Goal: Task Accomplishment & Management: Use online tool/utility

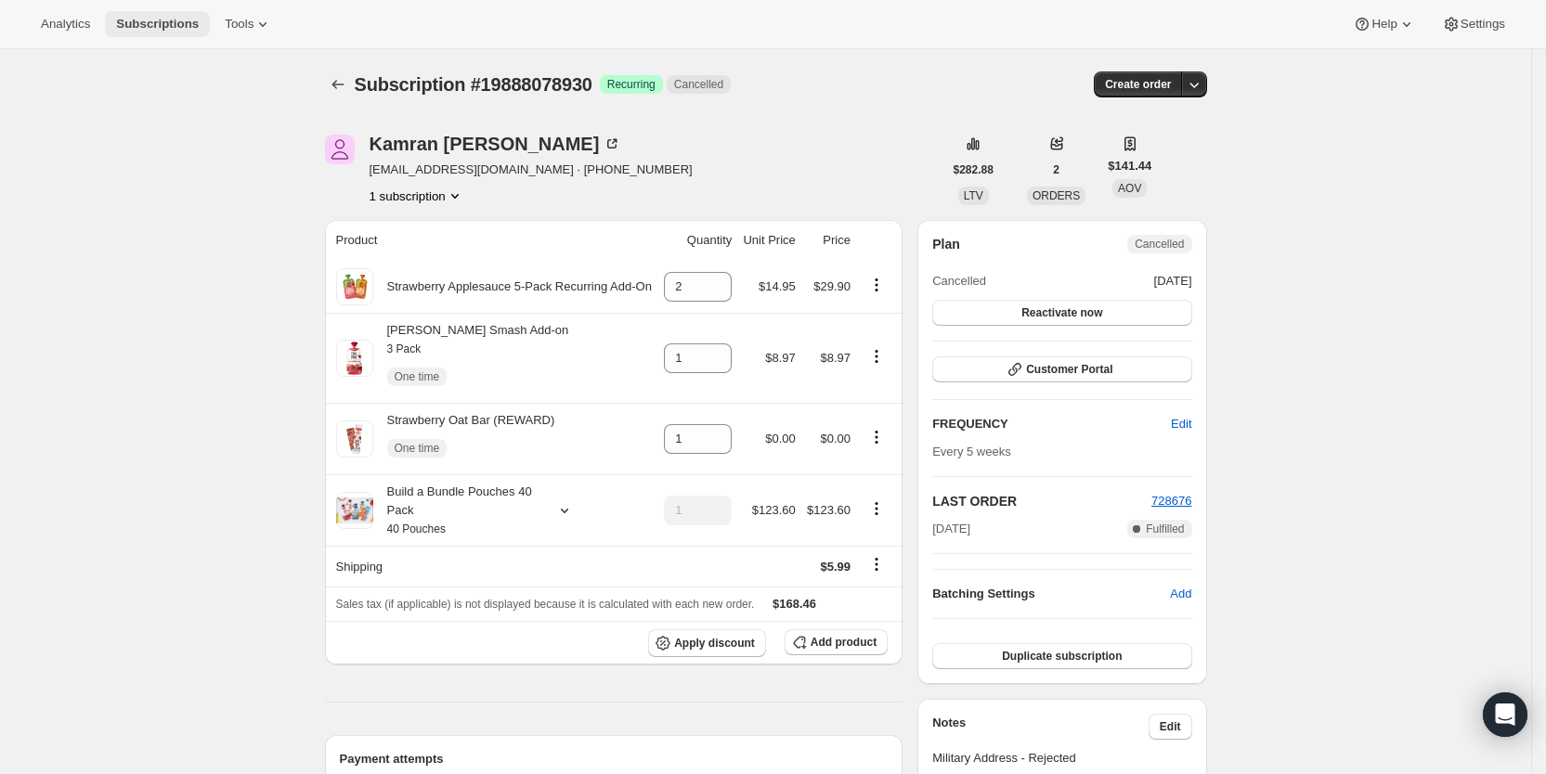
drag, startPoint x: 0, startPoint y: 0, endPoint x: 159, endPoint y: 19, distance: 159.8
click at [159, 19] on span "Subscriptions" at bounding box center [157, 24] width 83 height 15
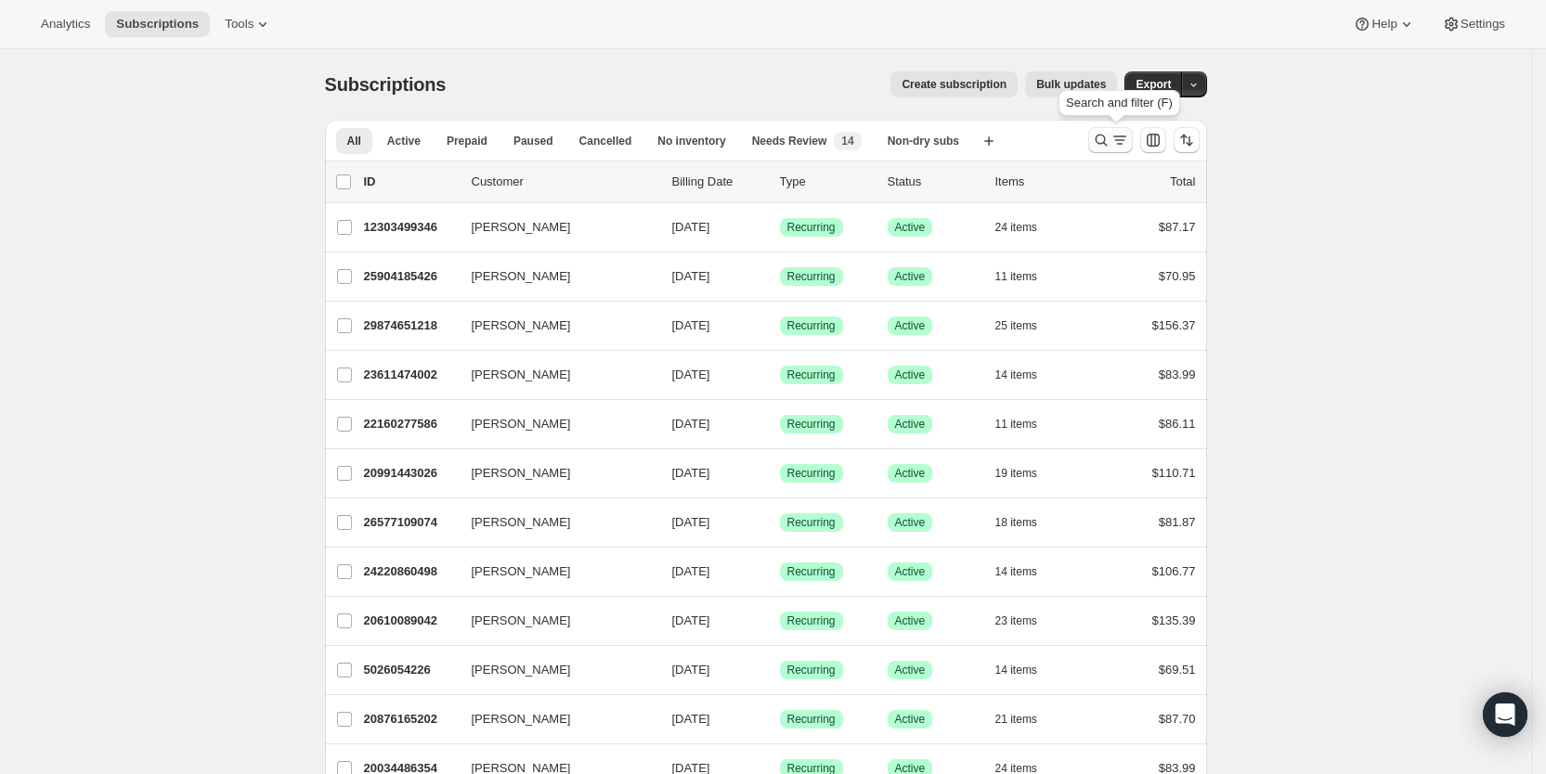
click at [1110, 132] on icon "Search and filter results" at bounding box center [1101, 140] width 19 height 19
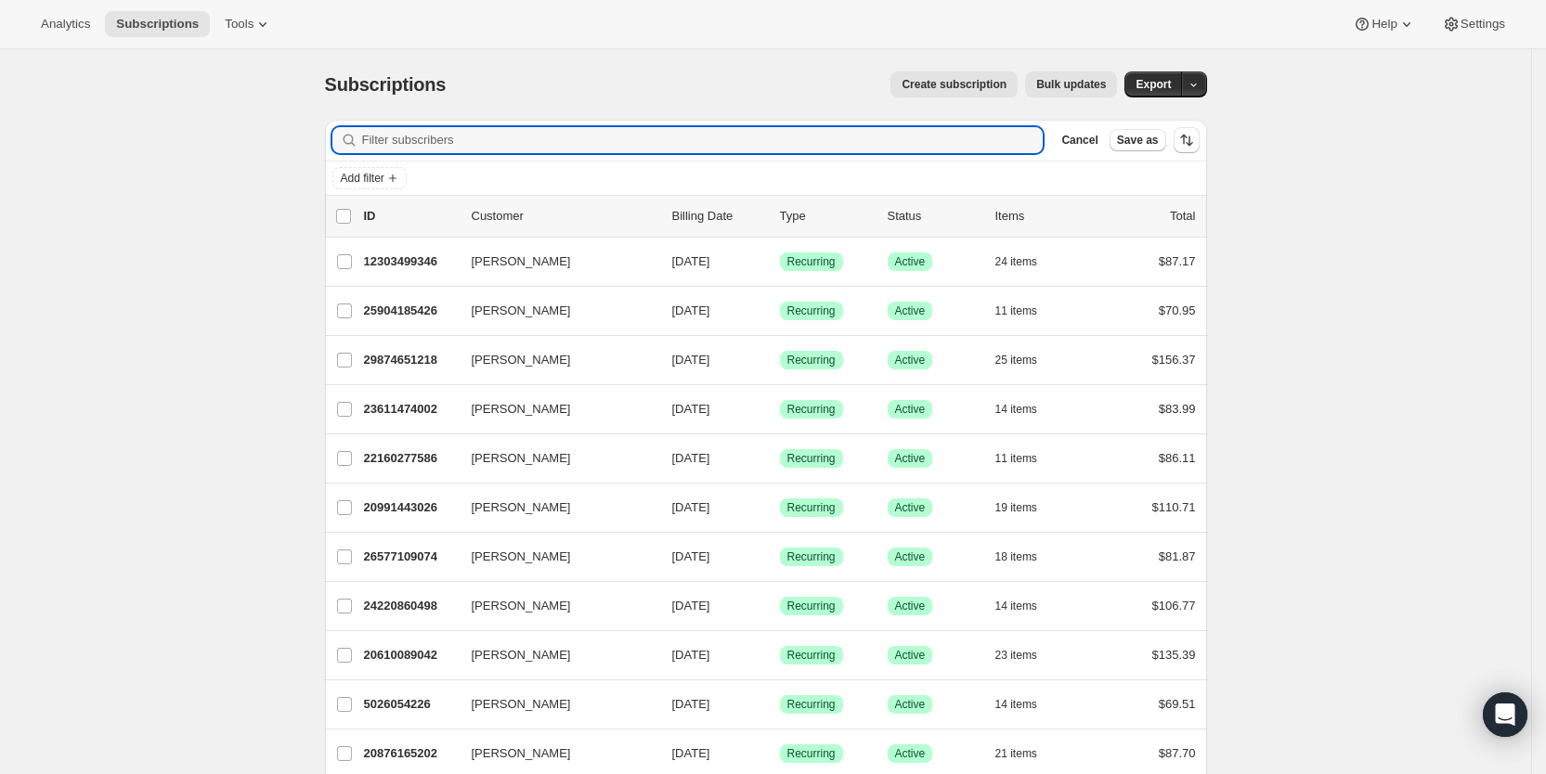
paste input "[EMAIL_ADDRESS][DOMAIN_NAME]"
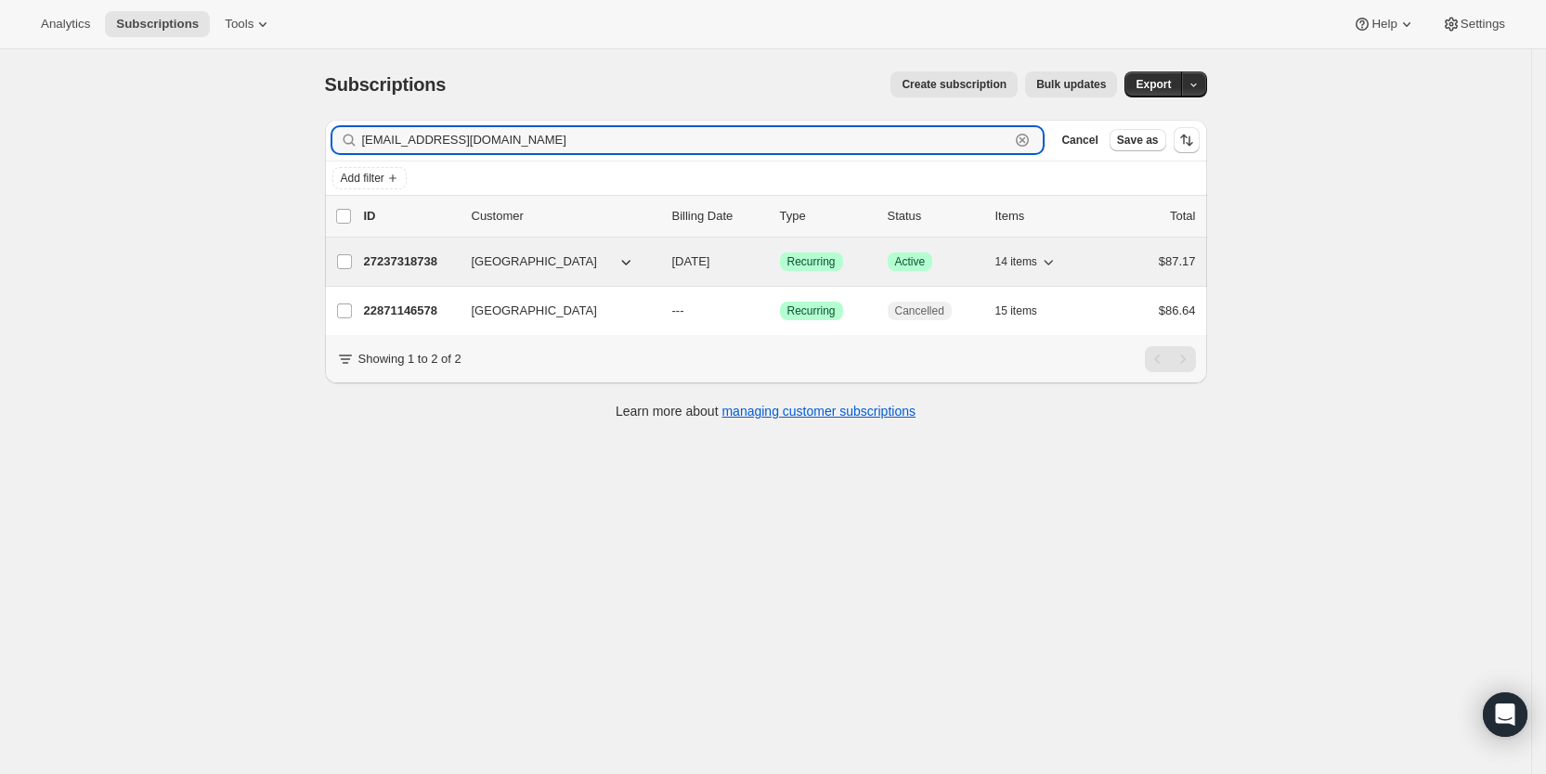
type input "[EMAIL_ADDRESS][DOMAIN_NAME]"
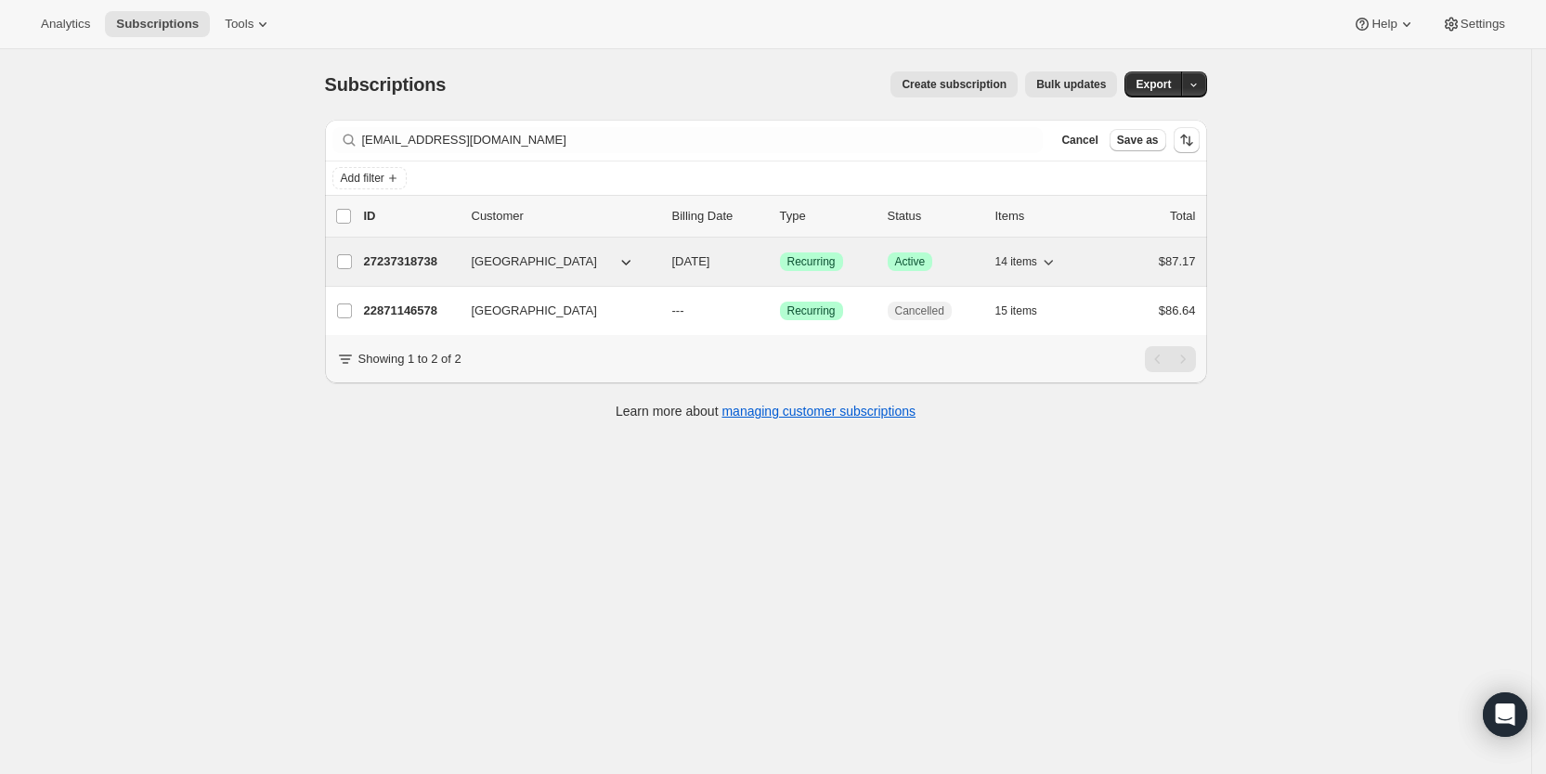
click at [710, 267] on span "[DATE]" at bounding box center [691, 261] width 38 height 14
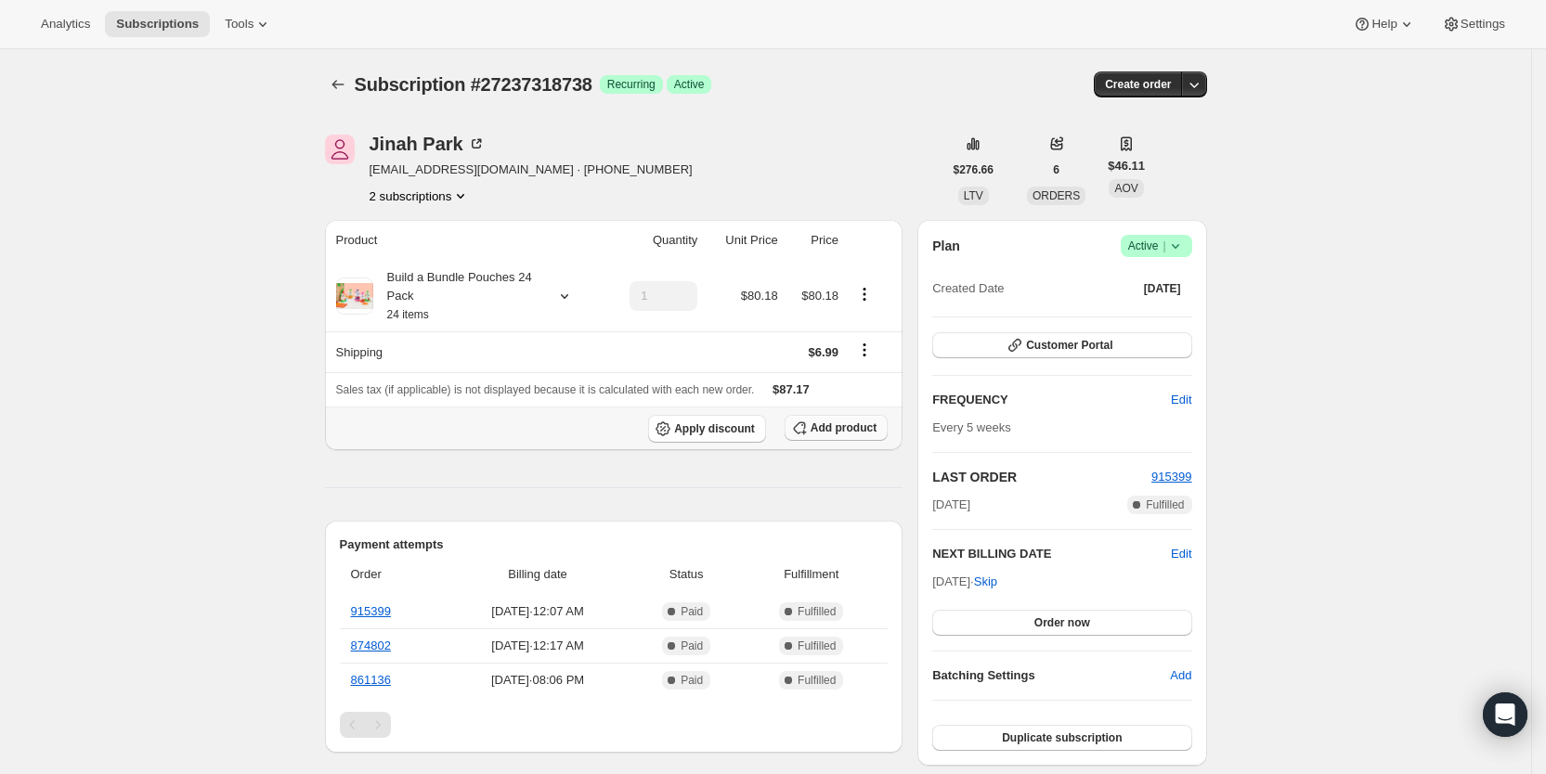
click at [847, 429] on span "Add product" at bounding box center [844, 428] width 66 height 15
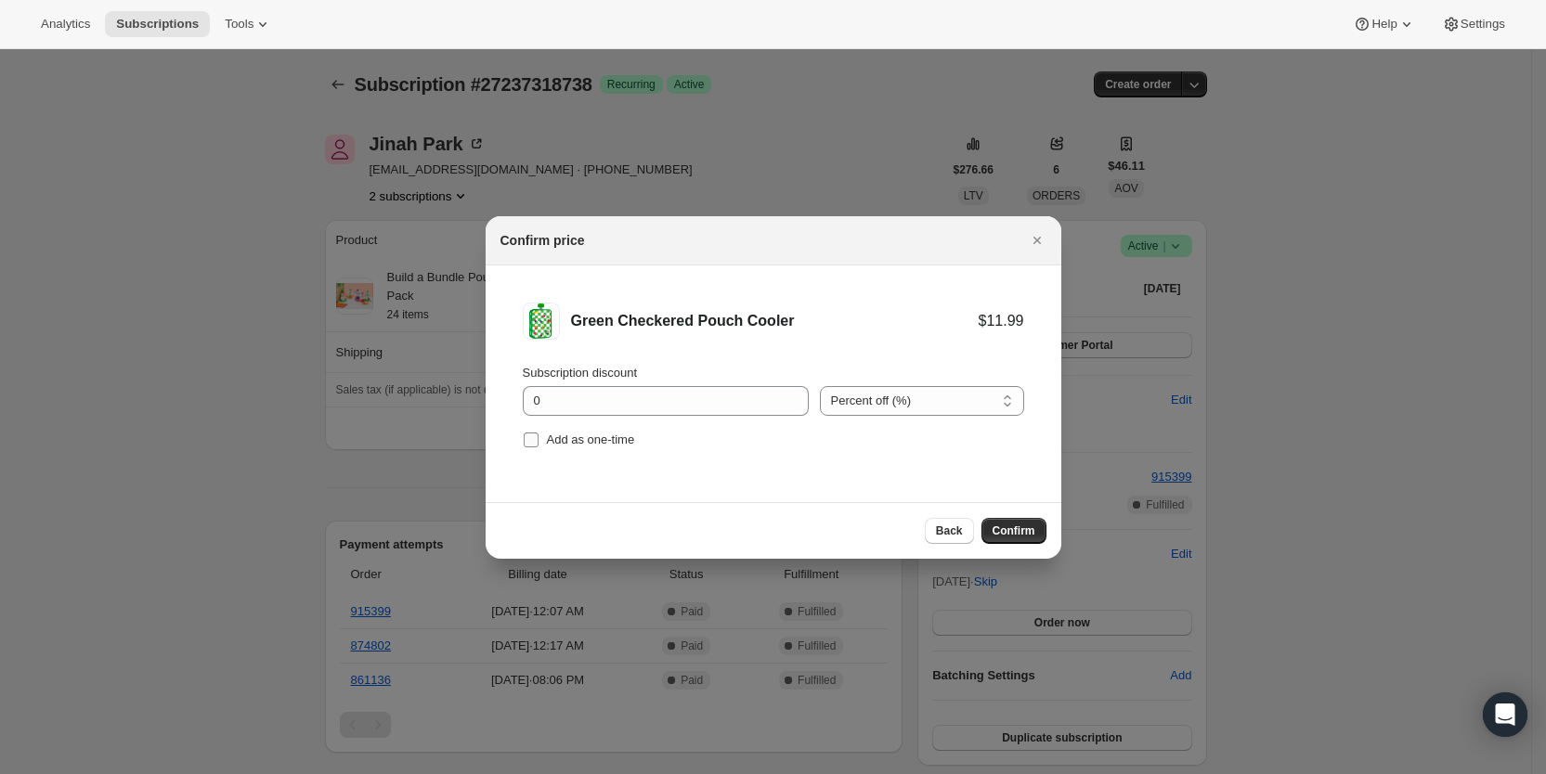
click at [545, 441] on label "Add as one-time" at bounding box center [579, 440] width 112 height 26
click at [538, 441] on input "Add as one-time" at bounding box center [531, 440] width 15 height 15
checkbox input "true"
click at [1020, 527] on span "Confirm" at bounding box center [1014, 531] width 43 height 15
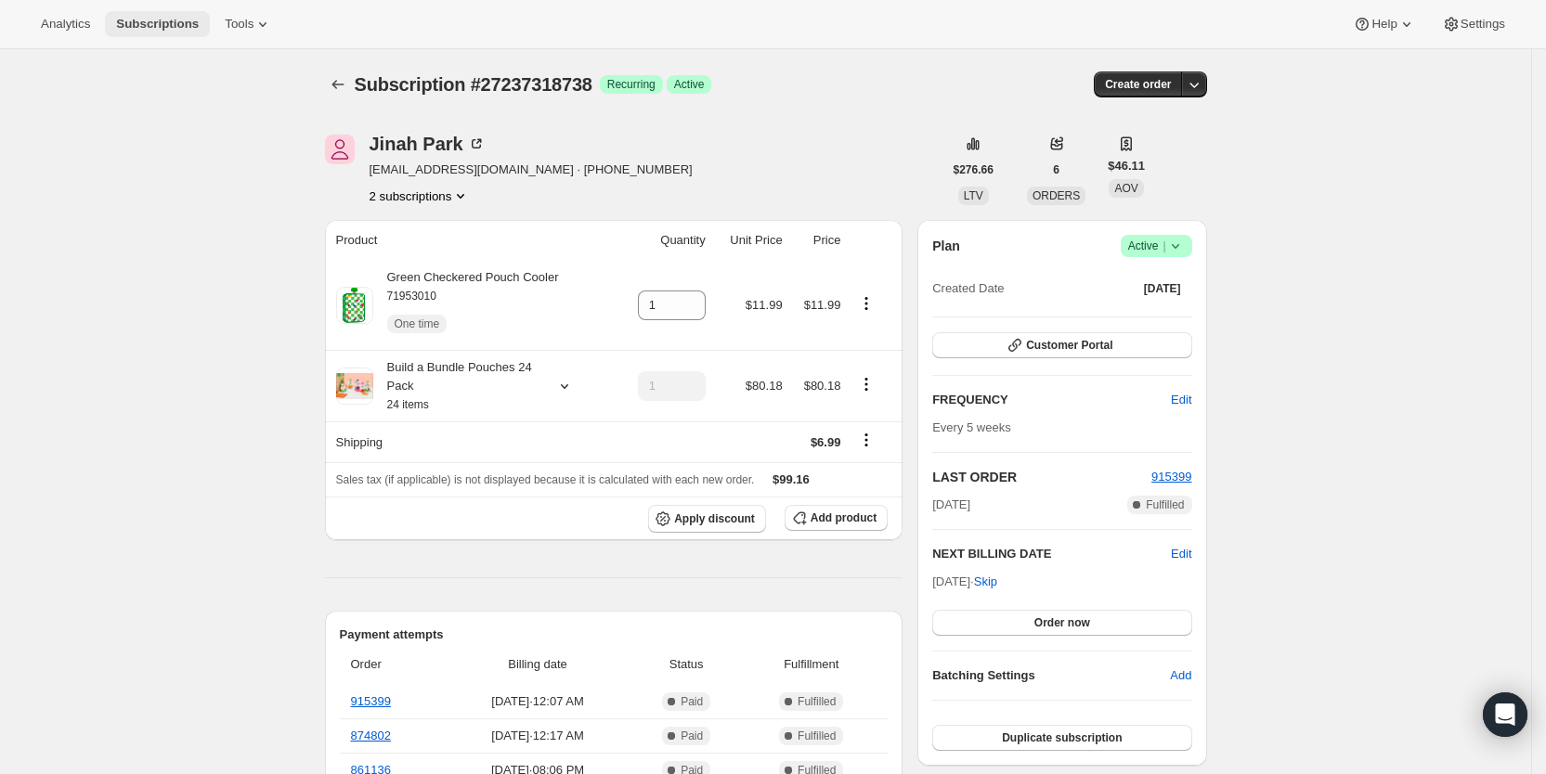
click at [157, 23] on span "Subscriptions" at bounding box center [157, 24] width 83 height 15
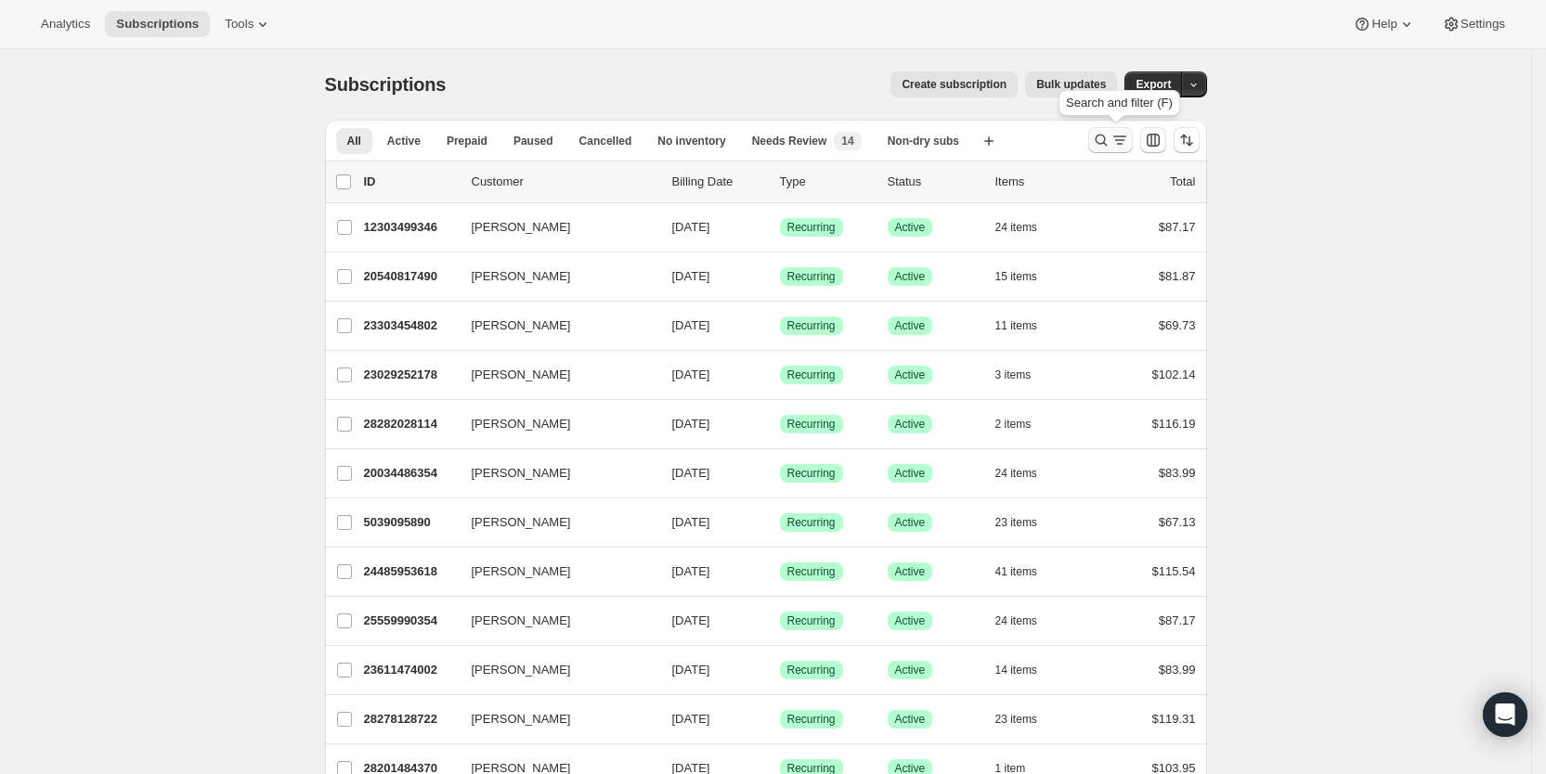
click at [1122, 139] on icon "Search and filter results" at bounding box center [1119, 140] width 19 height 19
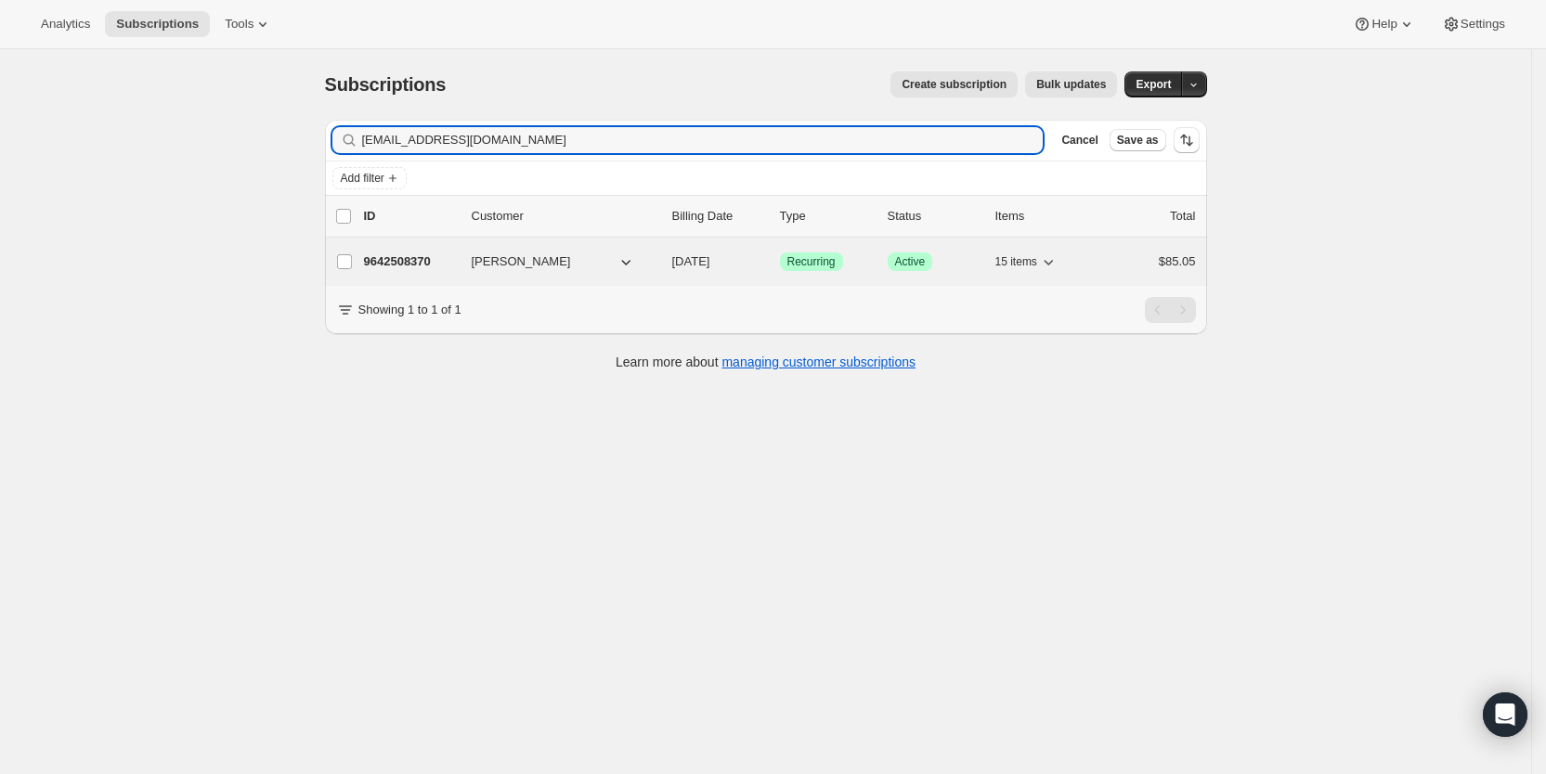
type input "[EMAIL_ADDRESS][DOMAIN_NAME]"
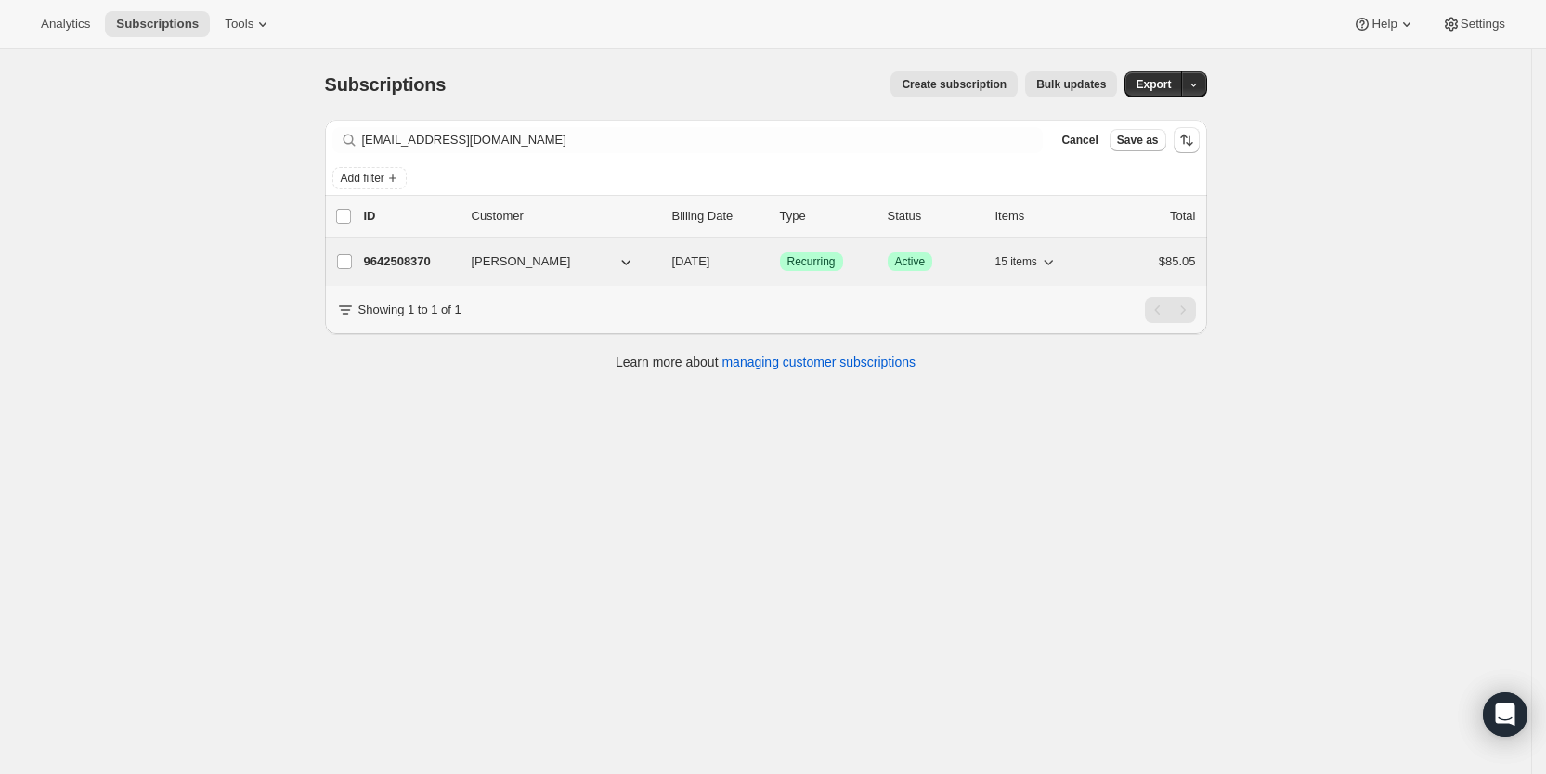
click at [710, 260] on span "[DATE]" at bounding box center [691, 261] width 38 height 14
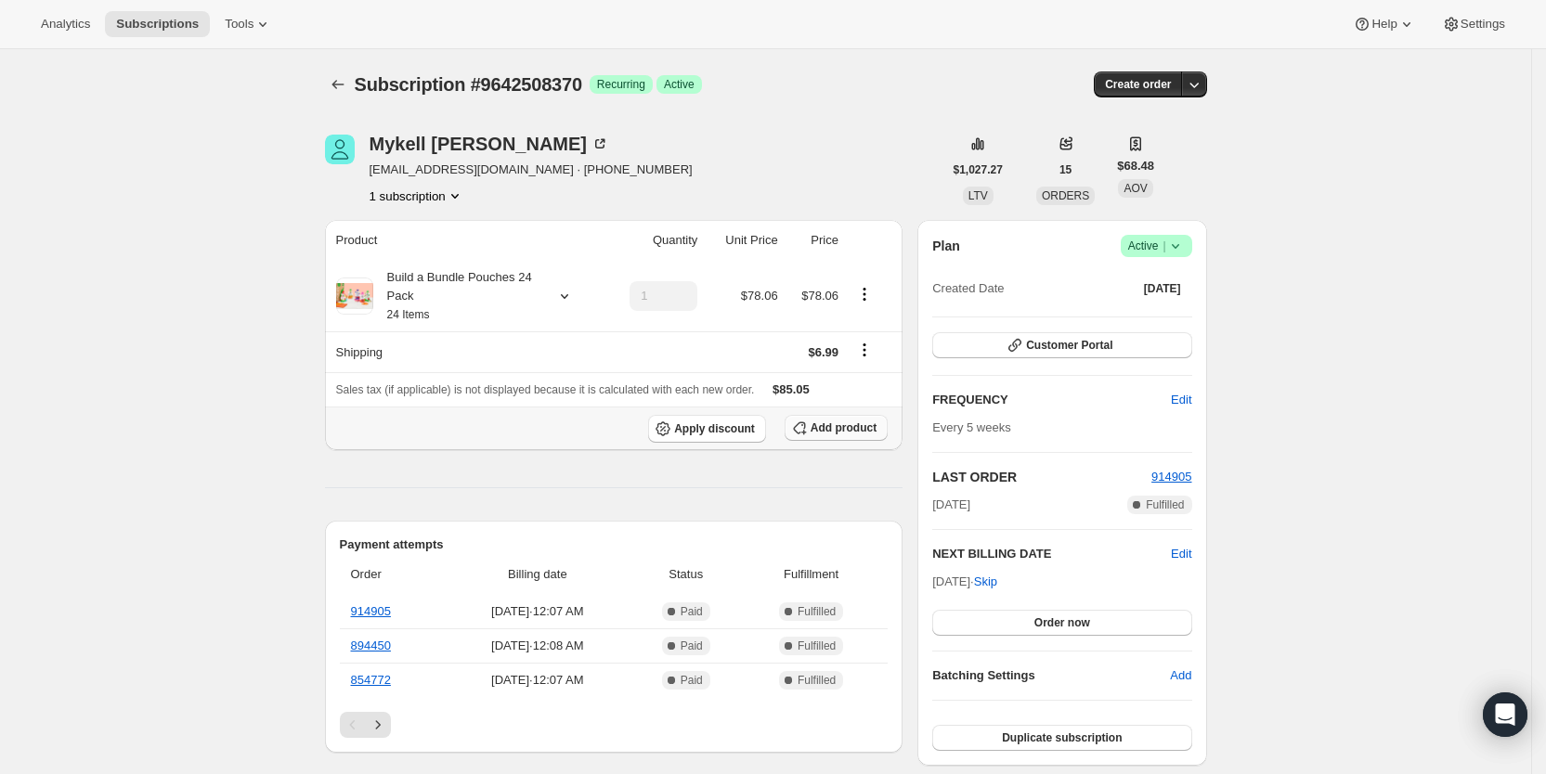
click at [844, 422] on span "Add product" at bounding box center [844, 428] width 66 height 15
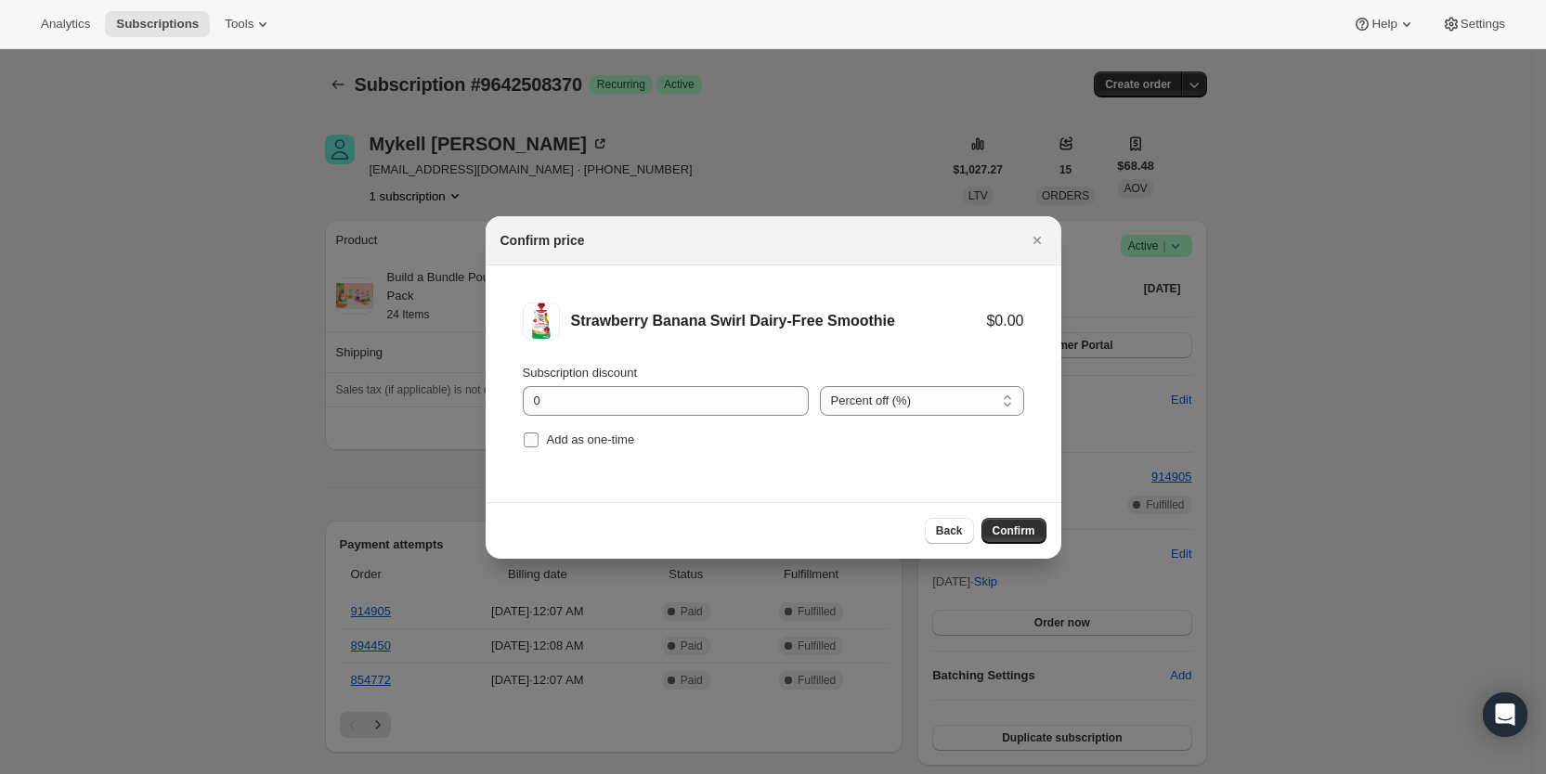
click at [539, 437] on label "Add as one-time" at bounding box center [579, 440] width 112 height 26
click at [538, 437] on input "Add as one-time" at bounding box center [531, 440] width 15 height 15
checkbox input "true"
click at [1019, 525] on span "Confirm" at bounding box center [1014, 531] width 43 height 15
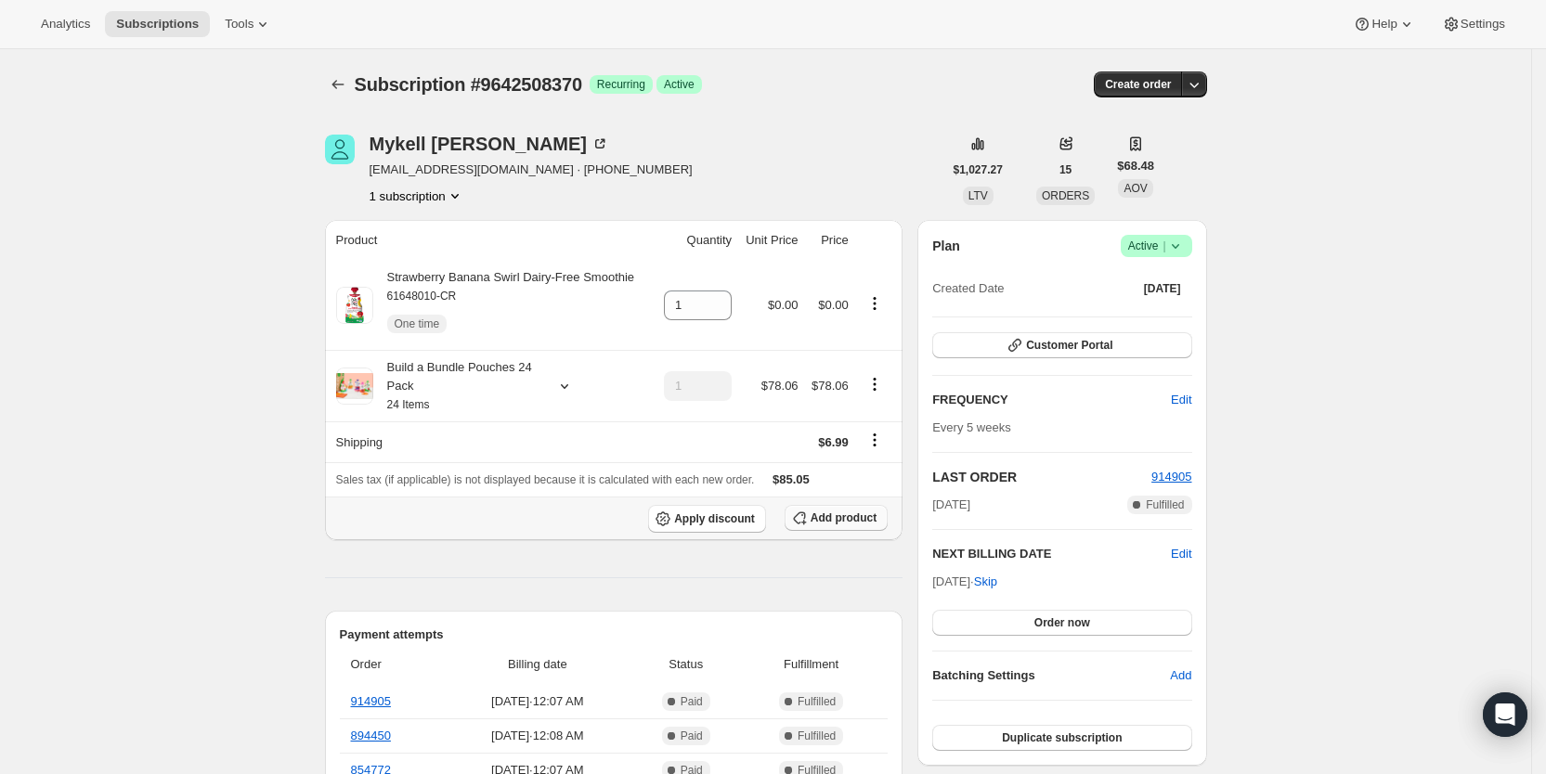
click at [844, 522] on span "Add product" at bounding box center [844, 518] width 66 height 15
click at [700, 305] on input "1" at bounding box center [684, 306] width 40 height 30
type input "6"
click at [169, 30] on span "Subscriptions" at bounding box center [157, 24] width 83 height 15
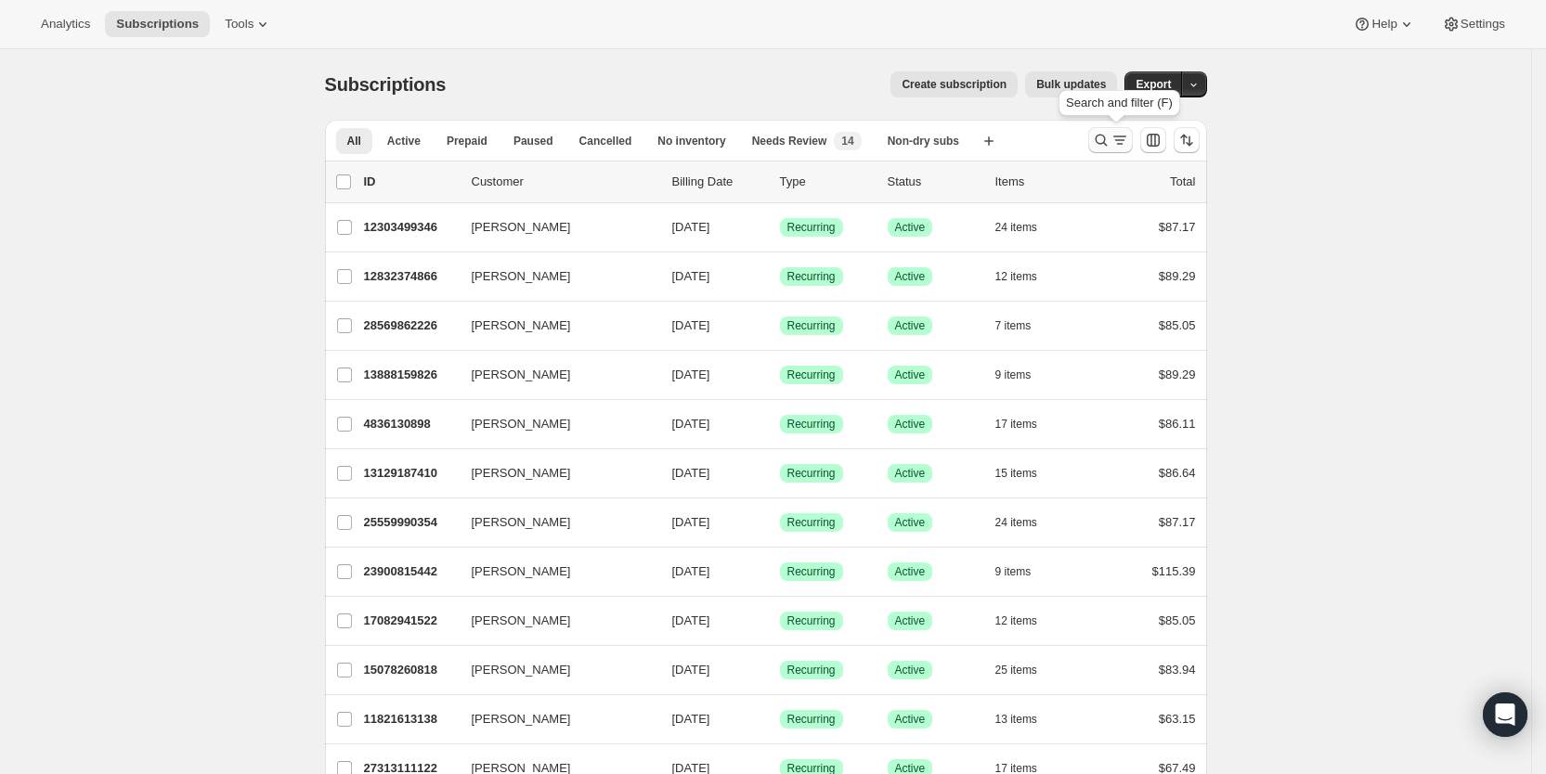
click at [1110, 143] on icon "Search and filter results" at bounding box center [1101, 140] width 19 height 19
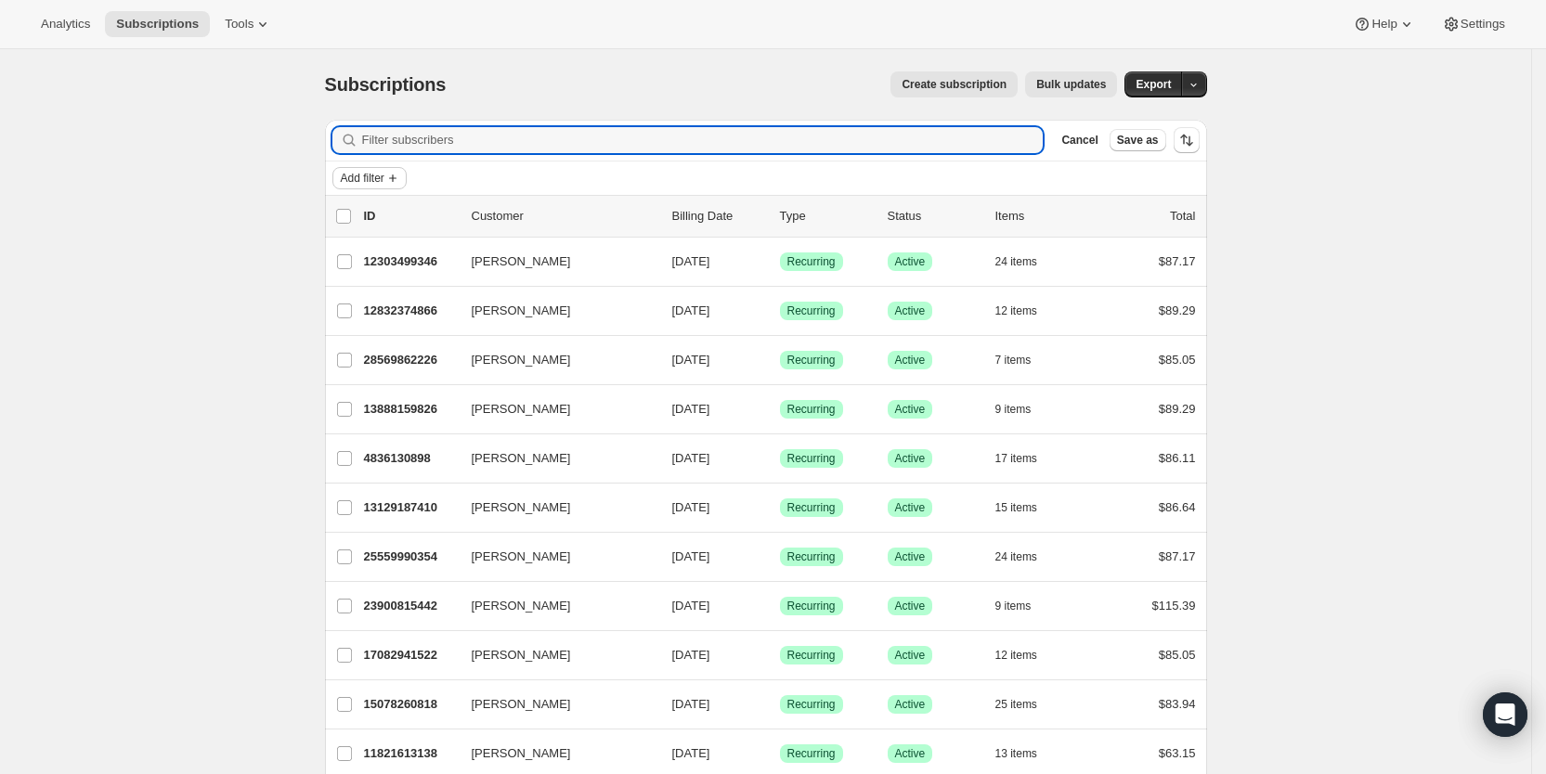
click at [372, 181] on span "Add filter" at bounding box center [363, 178] width 44 height 15
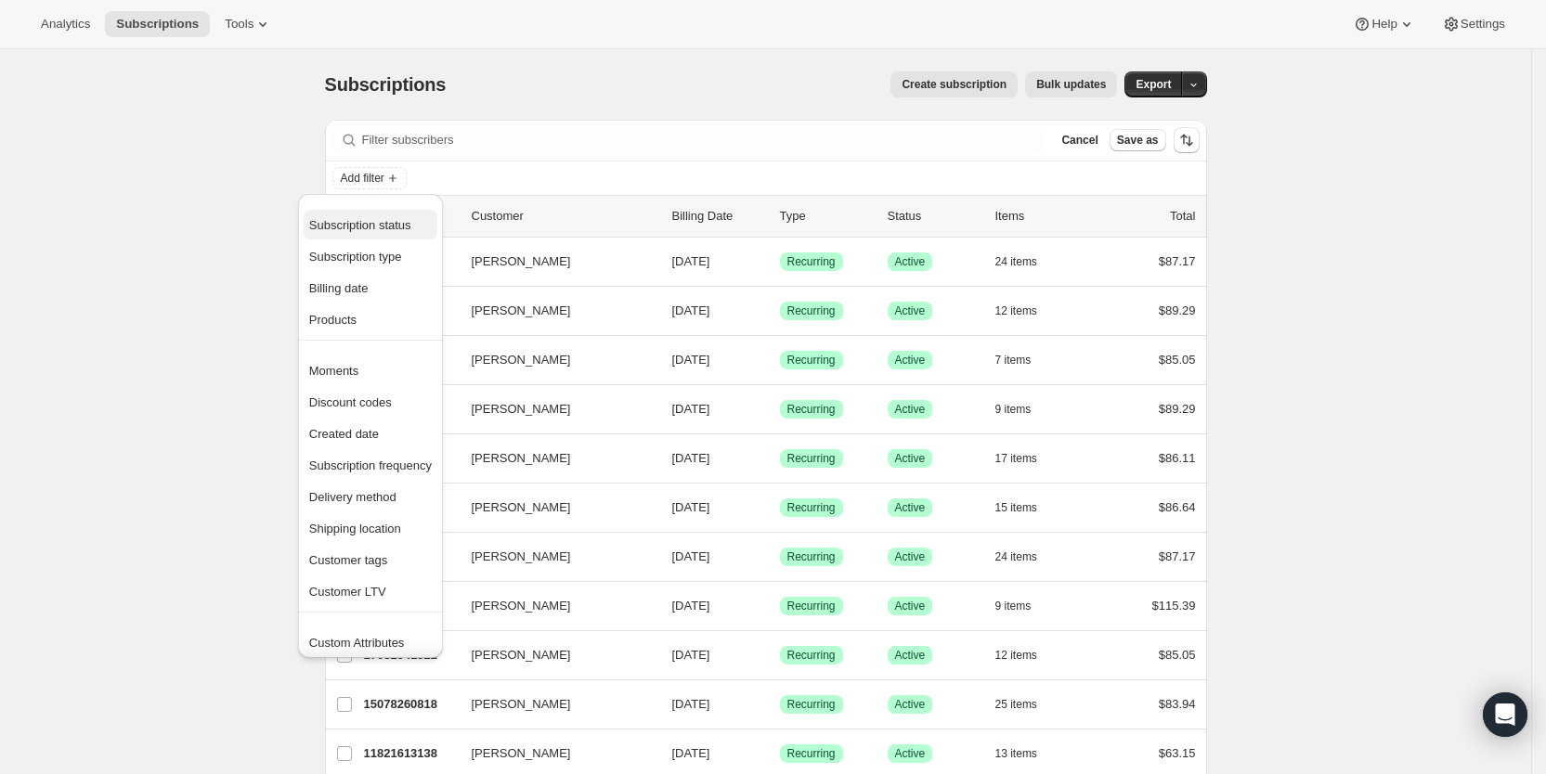
click at [379, 222] on span "Subscription status" at bounding box center [360, 225] width 102 height 14
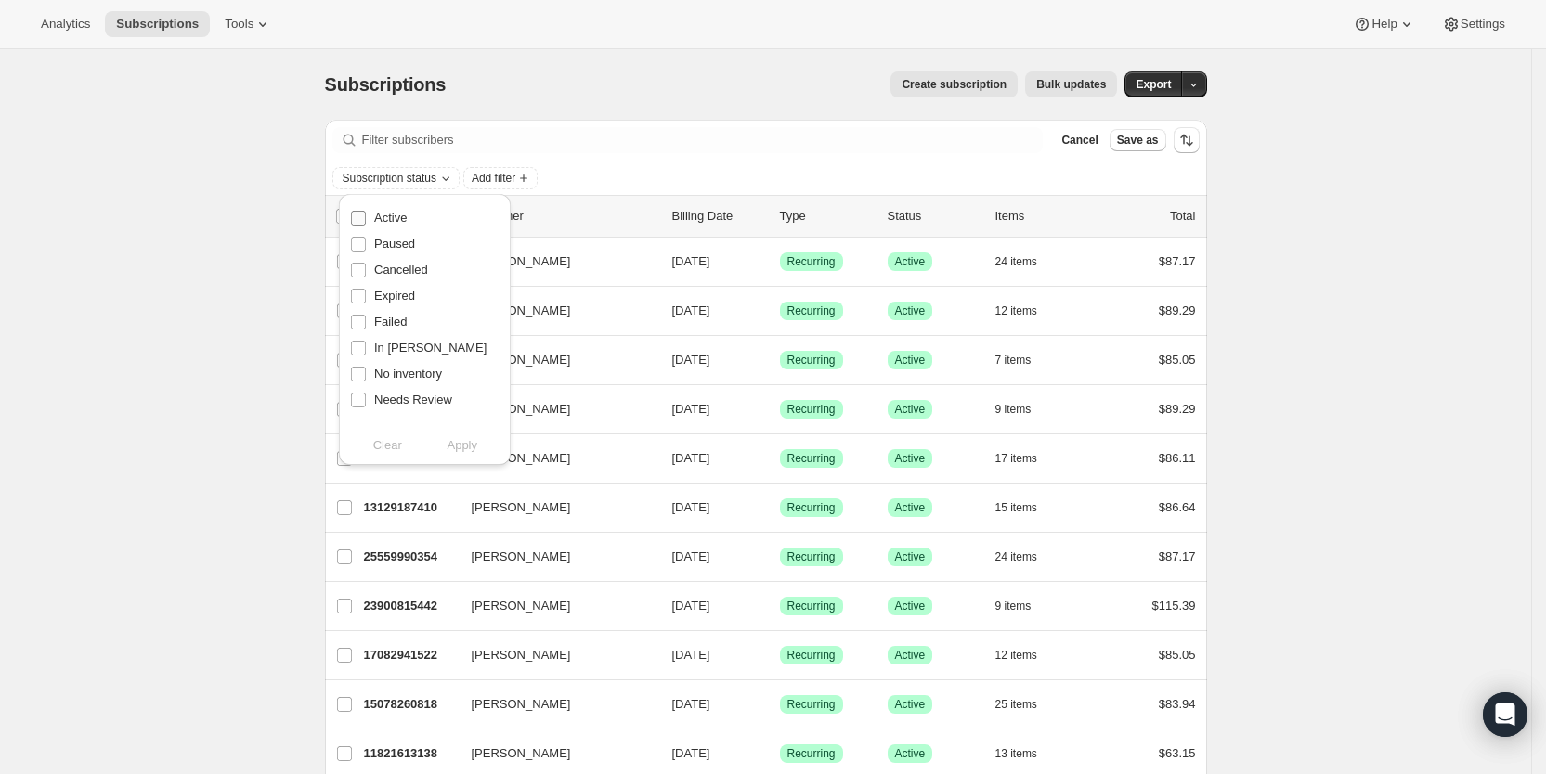
click at [387, 219] on span "Active" at bounding box center [390, 218] width 32 height 14
click at [366, 219] on input "Active" at bounding box center [358, 218] width 15 height 15
checkbox input "true"
click at [463, 454] on span "Apply" at bounding box center [462, 445] width 31 height 19
click at [520, 179] on span "Add filter" at bounding box center [498, 178] width 44 height 15
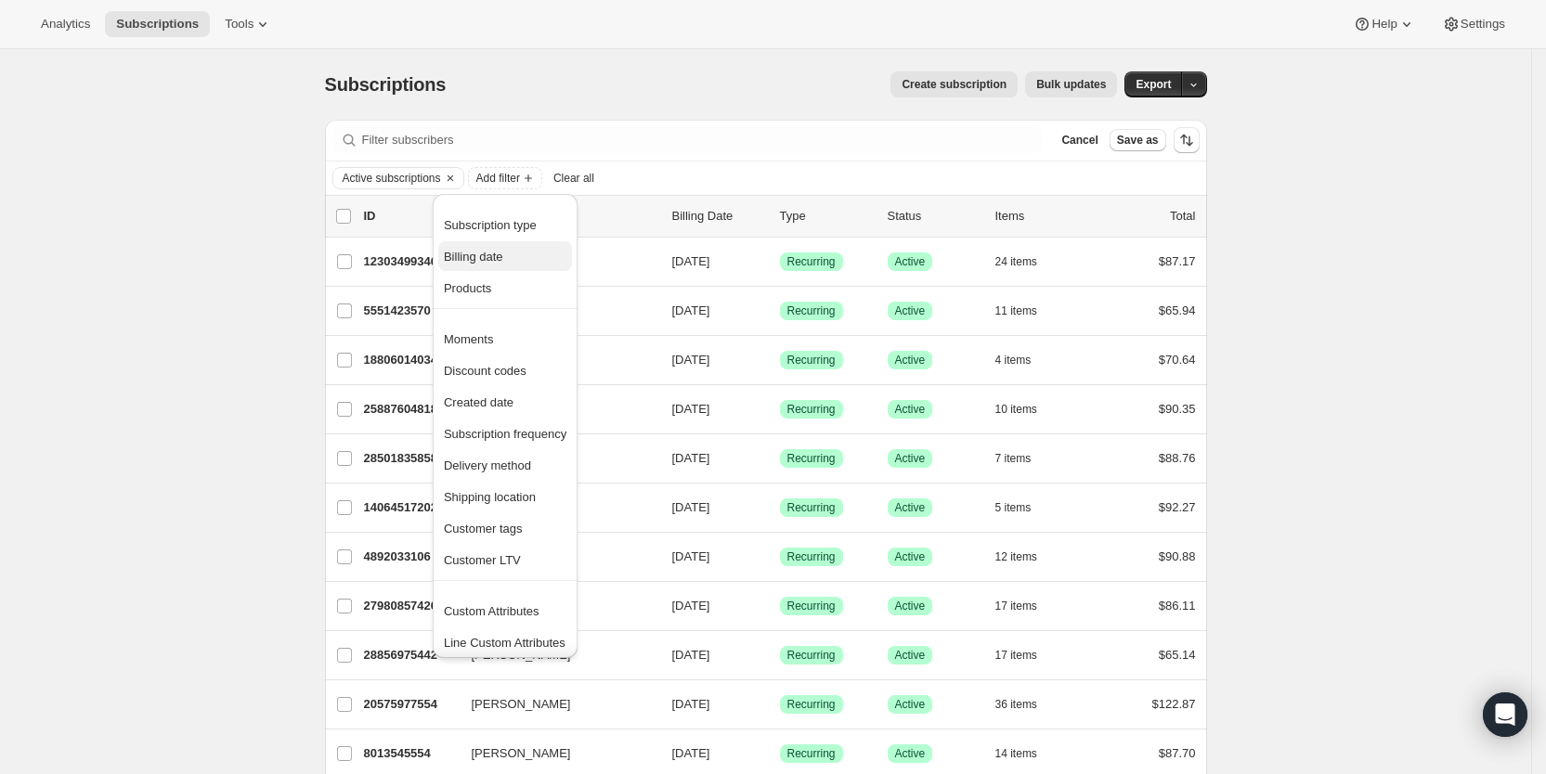
click at [494, 265] on span "Billing date" at bounding box center [505, 257] width 123 height 19
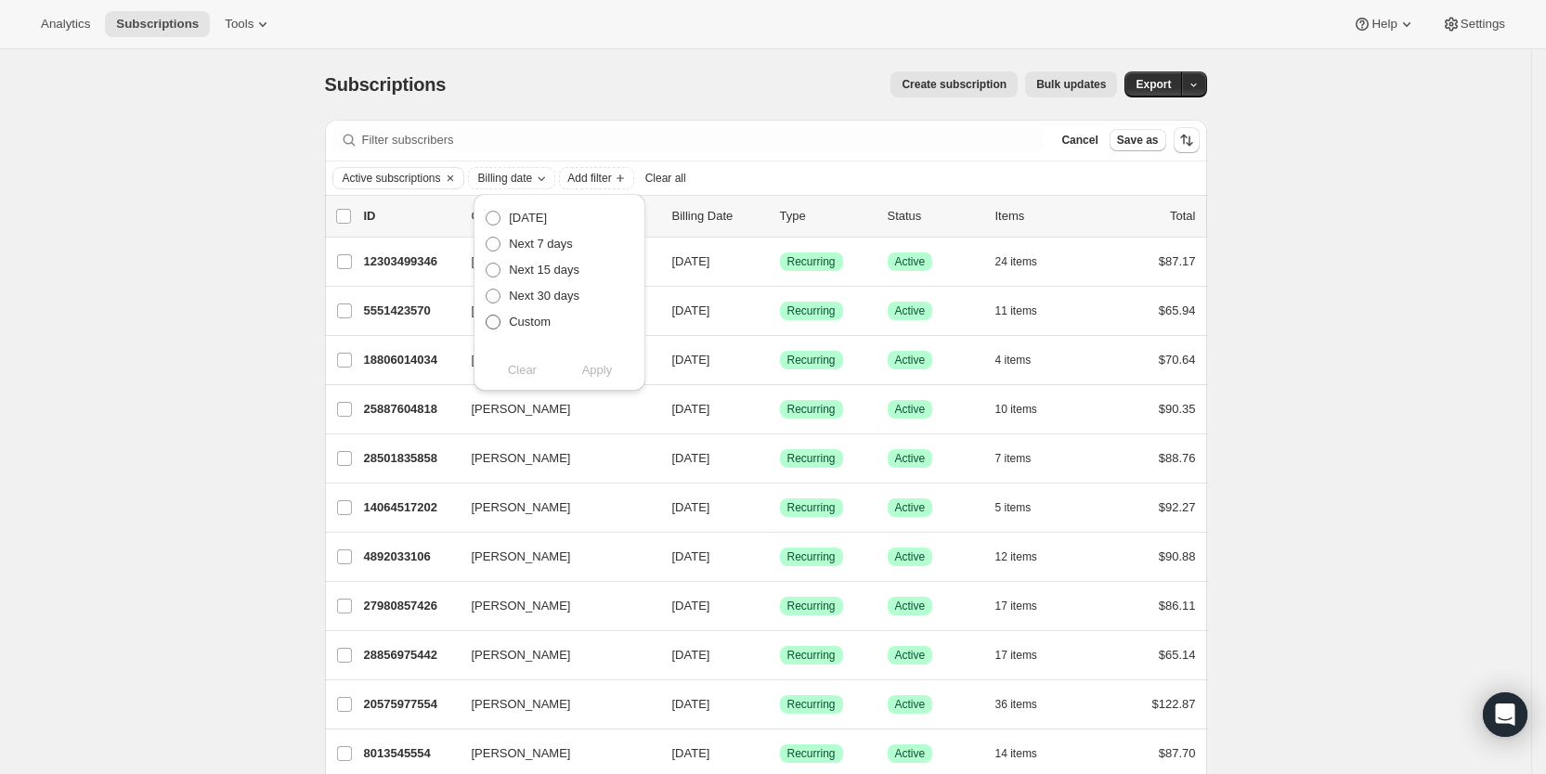
click at [525, 327] on span "Custom" at bounding box center [530, 322] width 42 height 14
click at [487, 316] on input "Custom" at bounding box center [486, 315] width 1 height 1
radio input "true"
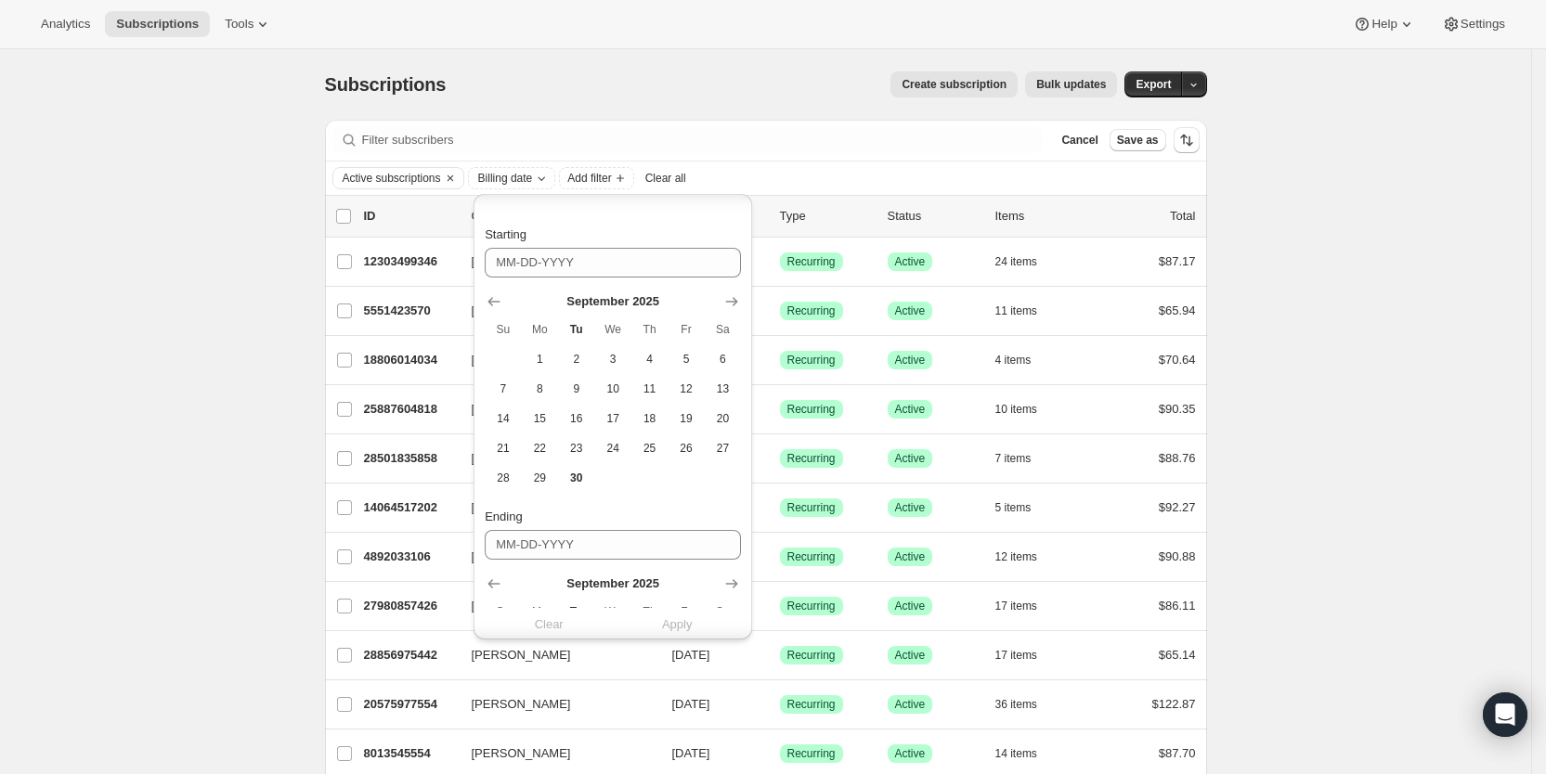
scroll to position [155, 0]
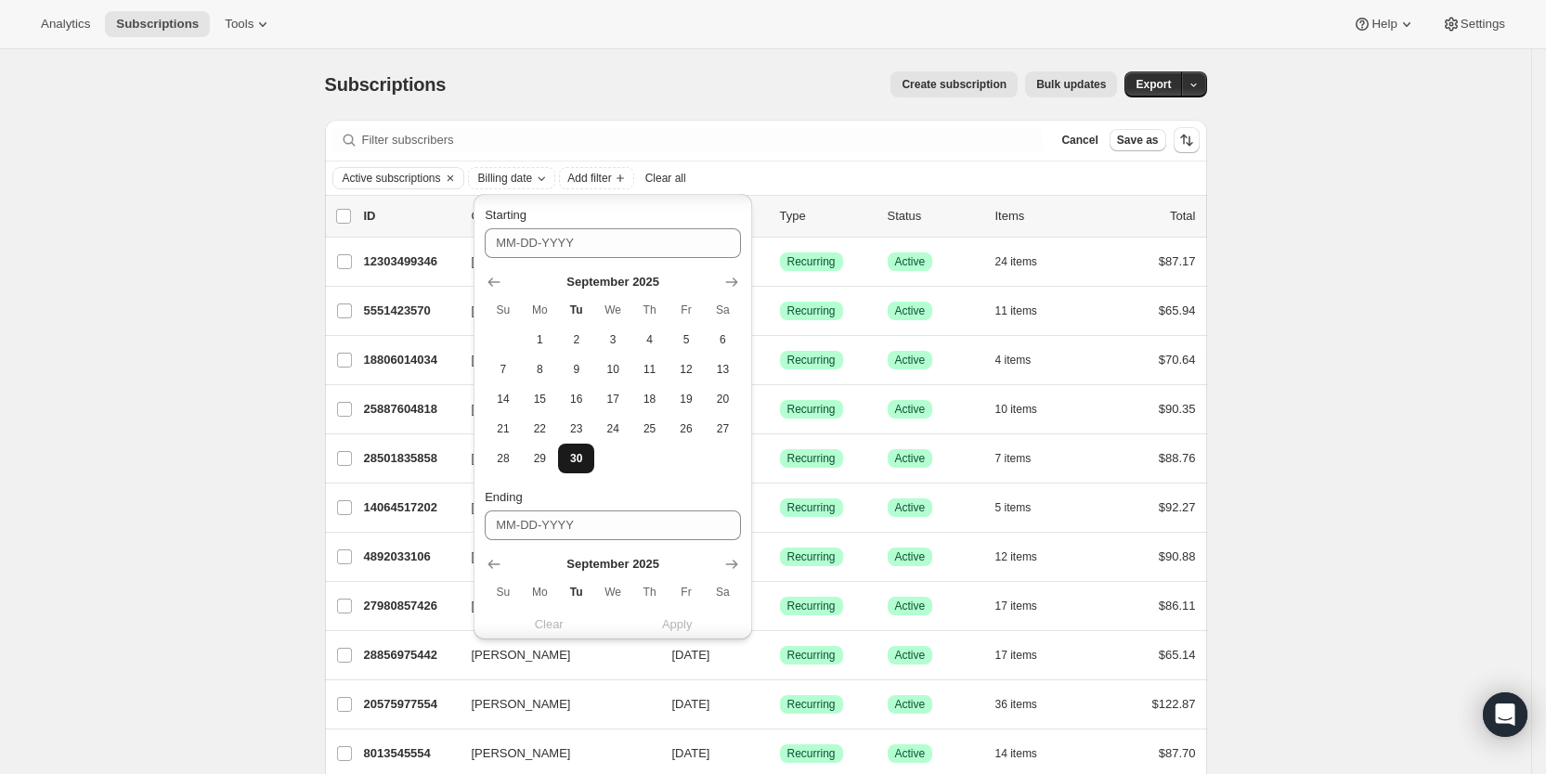
click at [577, 451] on span "30" at bounding box center [575, 458] width 21 height 15
type input "[DATE]"
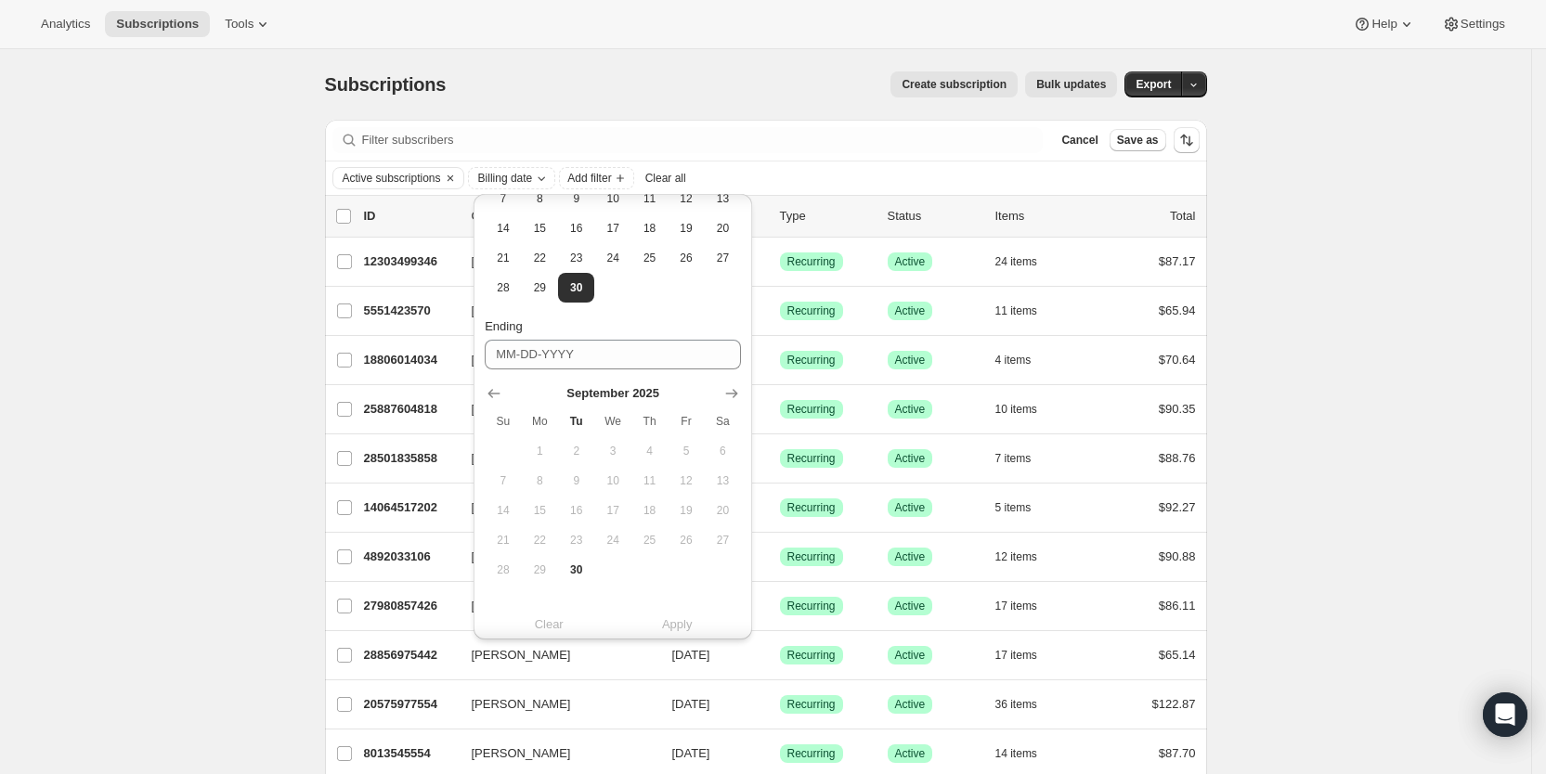
scroll to position [342, 0]
click at [726, 372] on icon "Show next month, October 2025" at bounding box center [731, 378] width 19 height 19
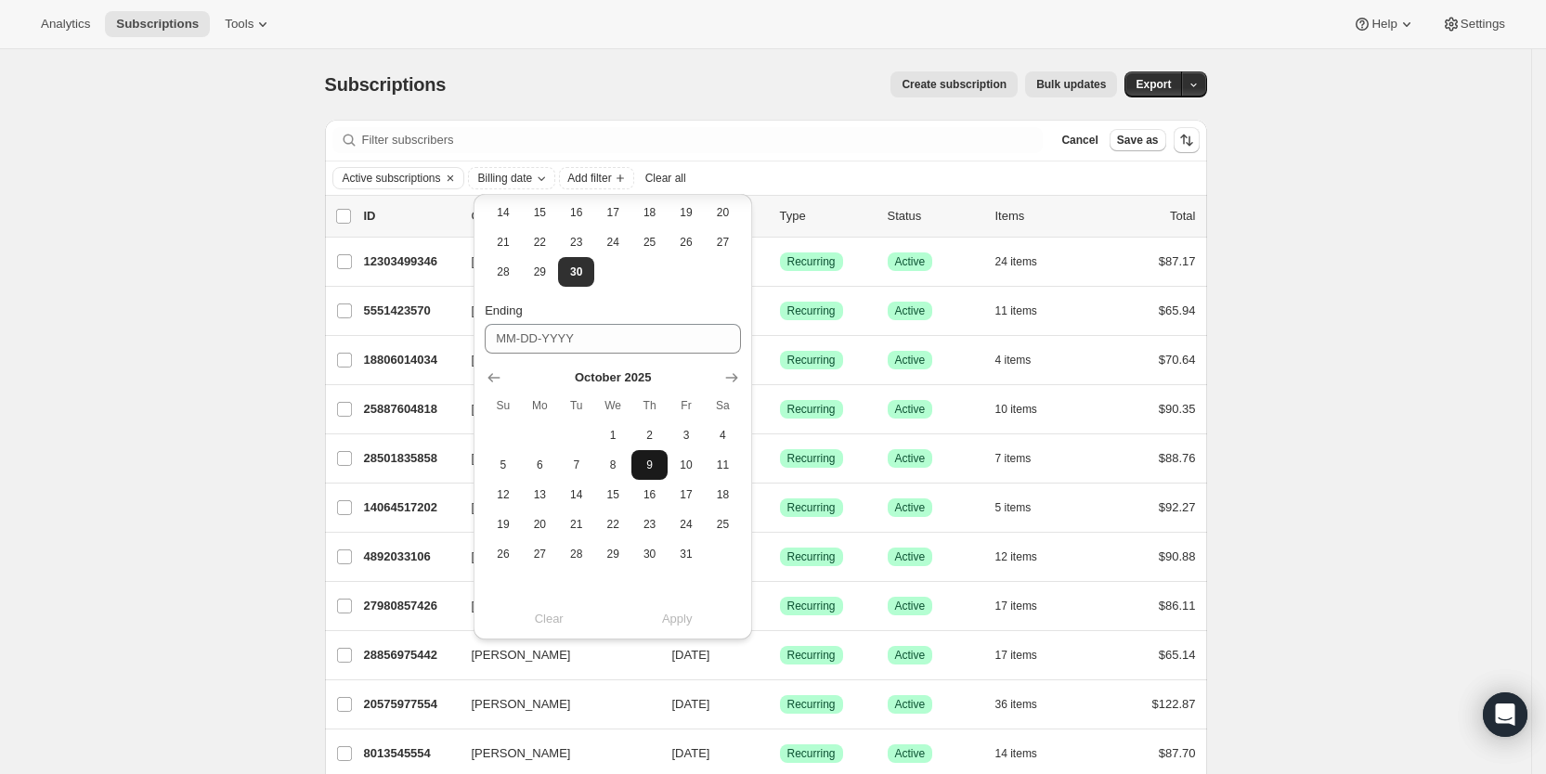
click at [650, 463] on span "9" at bounding box center [649, 465] width 21 height 15
type input "[DATE]"
click at [689, 626] on span "Apply" at bounding box center [677, 619] width 31 height 19
click at [1171, 87] on span "Export" at bounding box center [1152, 84] width 35 height 15
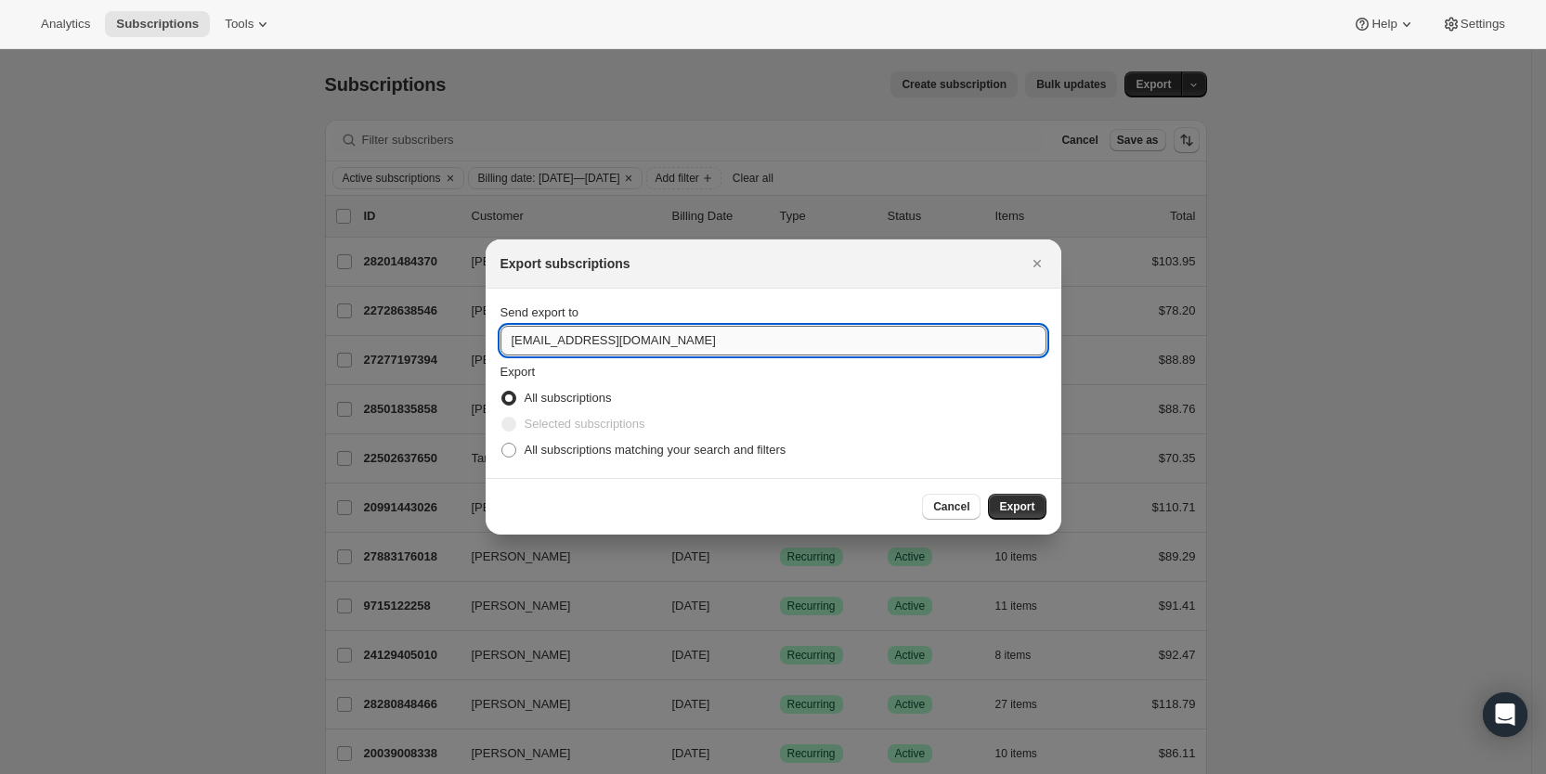
drag, startPoint x: 535, startPoint y: 338, endPoint x: 513, endPoint y: 346, distance: 22.9
click at [513, 346] on input "[EMAIL_ADDRESS][DOMAIN_NAME]" at bounding box center [773, 341] width 546 height 30
type input "[EMAIL_ADDRESS][DOMAIN_NAME]"
click at [1018, 508] on span "Export" at bounding box center [1016, 507] width 35 height 15
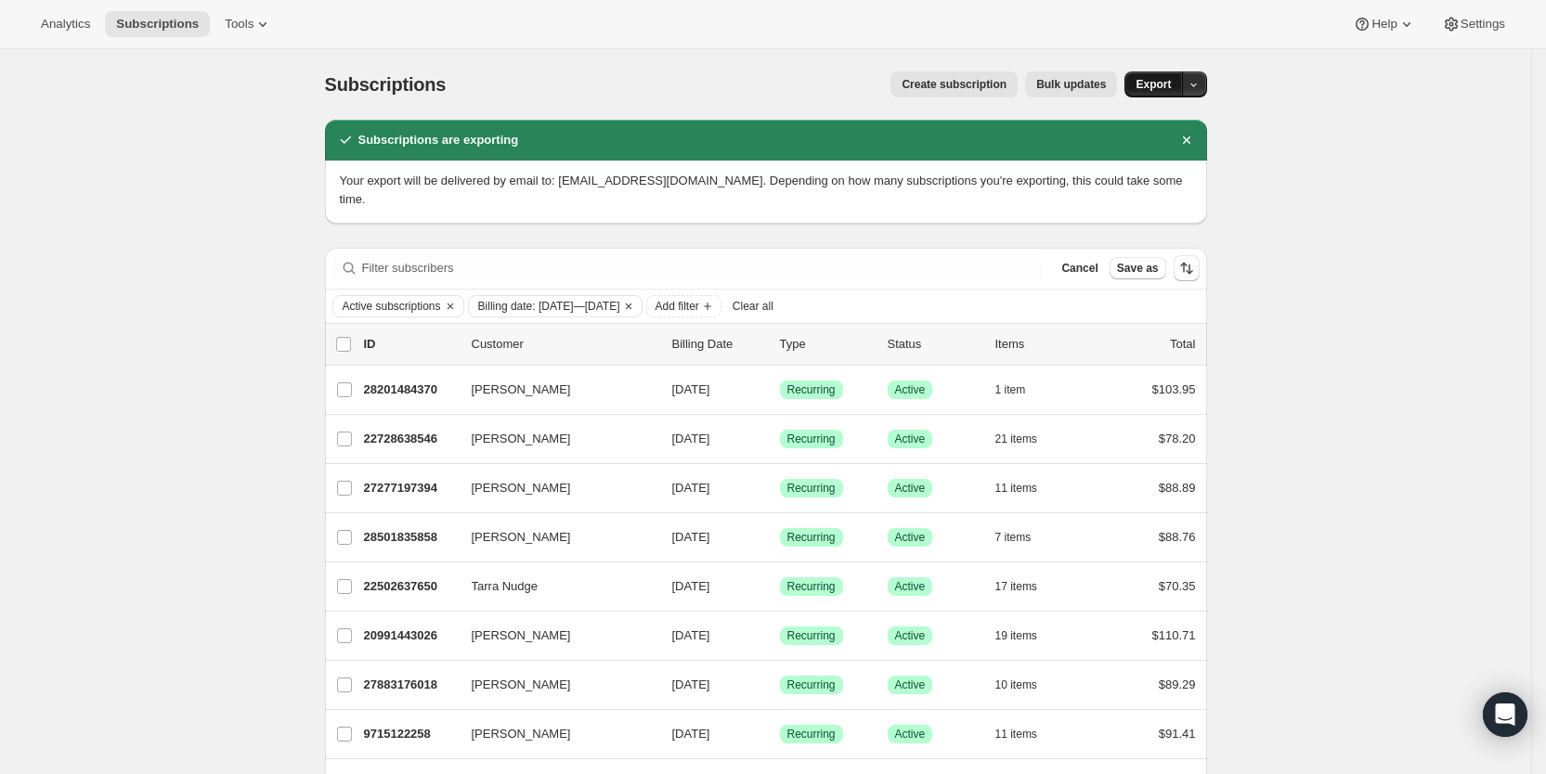
click at [1161, 78] on span "Export" at bounding box center [1152, 84] width 35 height 15
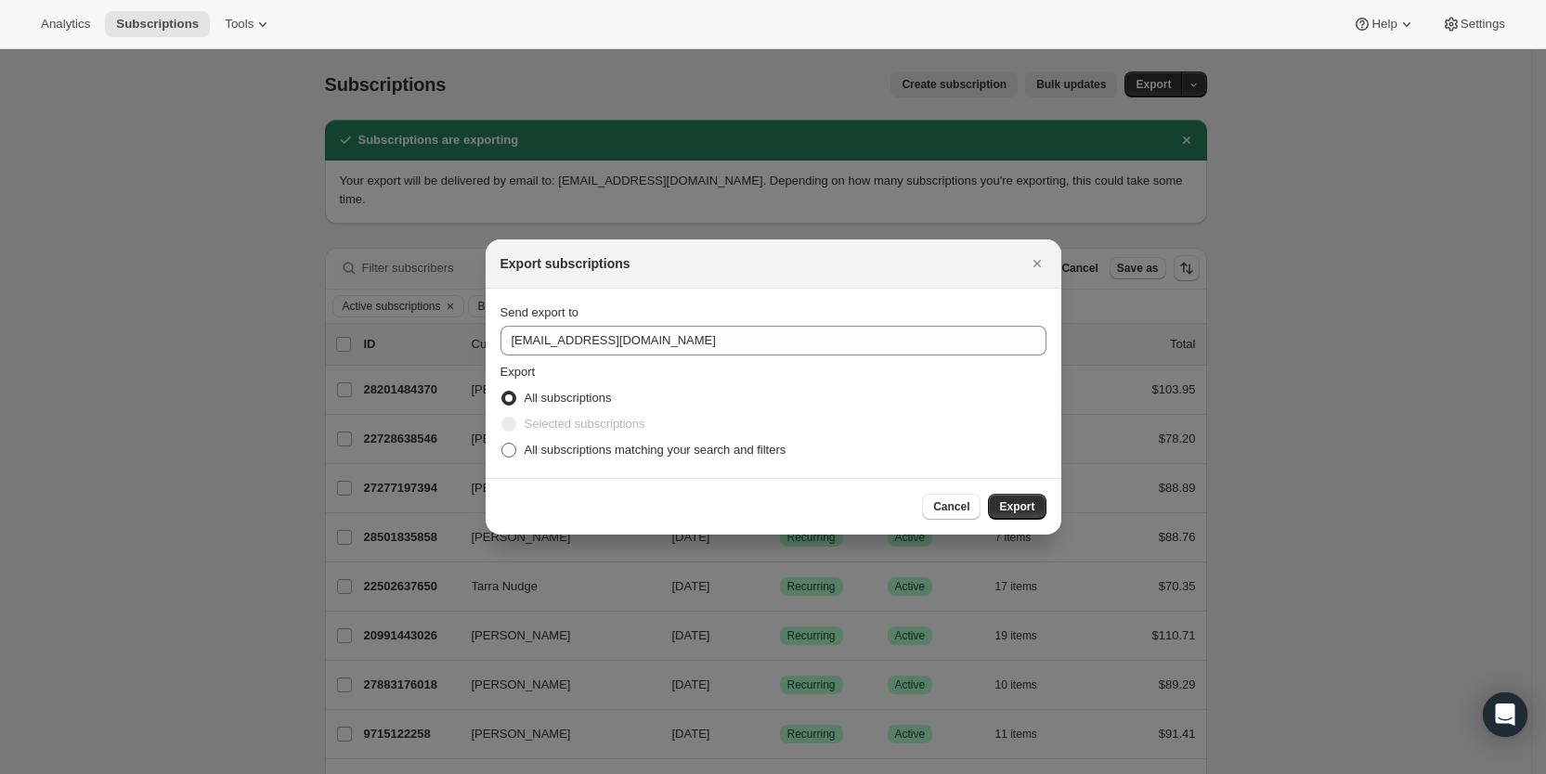
click at [512, 454] on span ":r4k3:" at bounding box center [508, 450] width 15 height 15
click at [502, 444] on input "All subscriptions matching your search and filters" at bounding box center [501, 443] width 1 height 1
radio input "true"
click at [1017, 502] on span "Export" at bounding box center [1016, 507] width 35 height 15
